Goal: Task Accomplishment & Management: Manage account settings

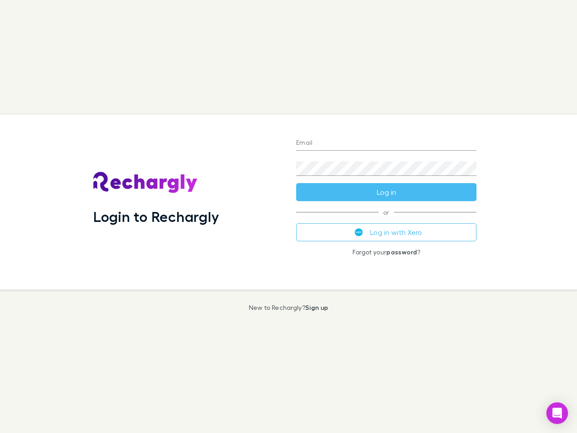
click at [289, 217] on div "Login to Rechargly" at bounding box center [187, 202] width 203 height 175
click at [387, 143] on input "Email" at bounding box center [386, 143] width 180 height 14
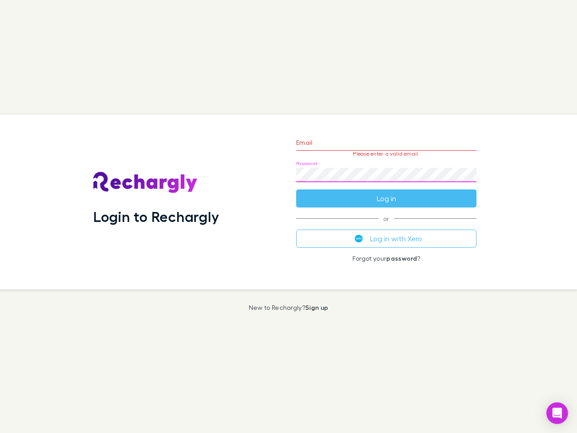
click at [387, 192] on form "Email Please enter a valid email. Password Log in" at bounding box center [386, 168] width 180 height 78
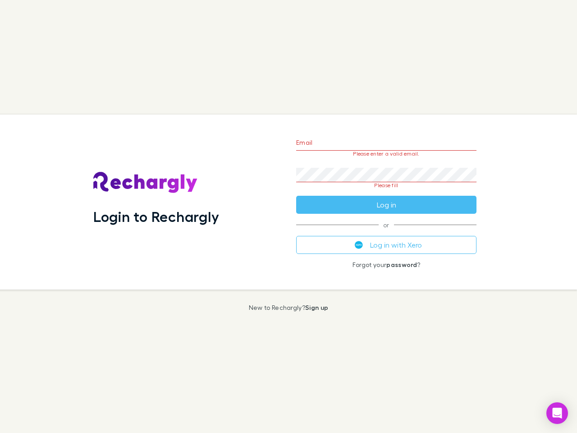
click at [387, 232] on div "Email Please enter a valid email. Password Please fill Log in or Log in with Xe…" at bounding box center [386, 202] width 195 height 175
click at [558, 413] on icon "Open Intercom Messenger" at bounding box center [557, 413] width 9 height 11
